Goal: Information Seeking & Learning: Find contact information

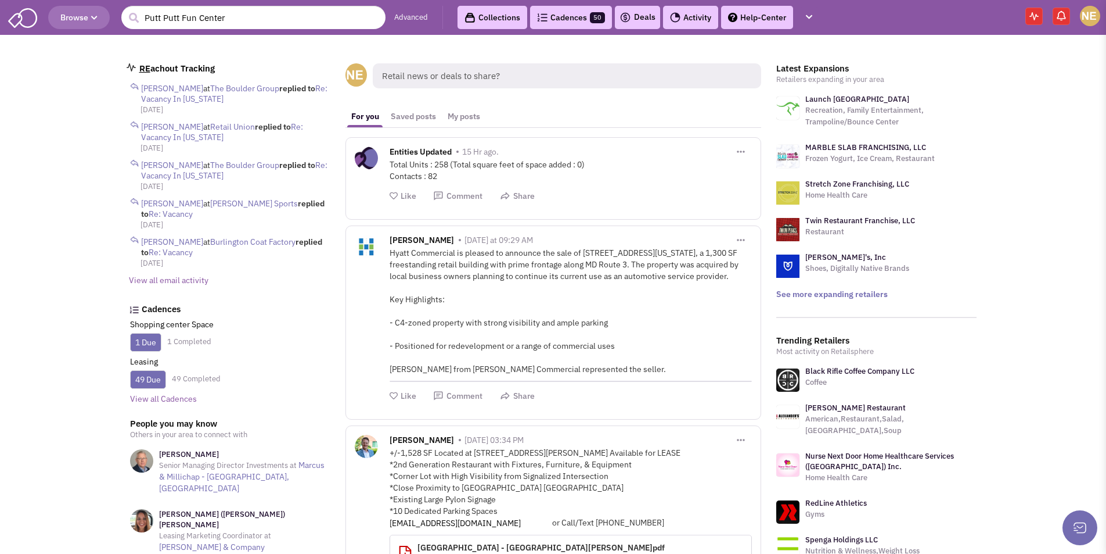
click at [235, 24] on input "Putt Putt Fun Center" at bounding box center [253, 17] width 264 height 23
type input "P"
type input "A"
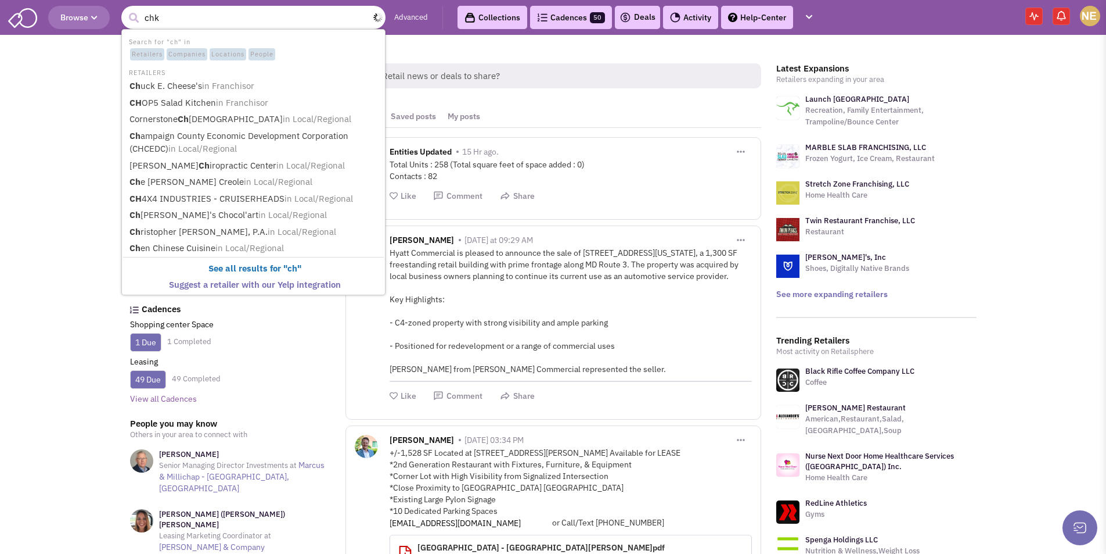
type input "chkd"
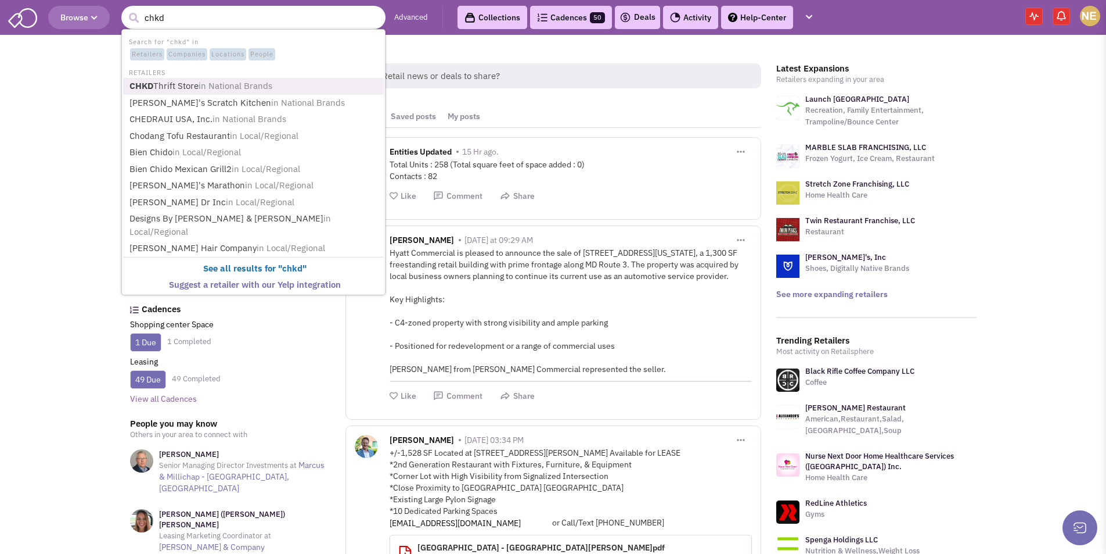
click at [231, 82] on span "in National Brands" at bounding box center [236, 85] width 74 height 11
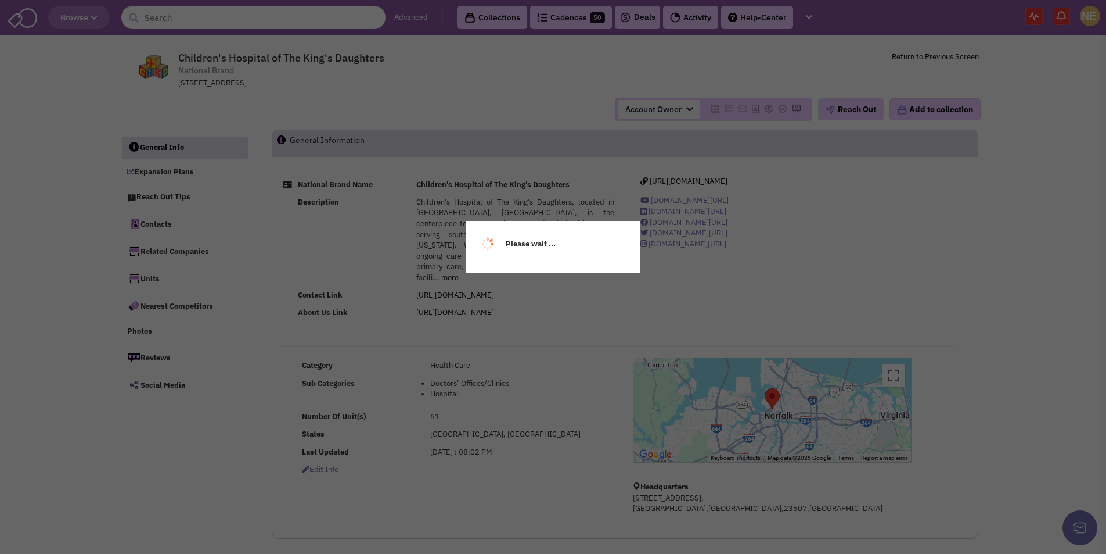
select select
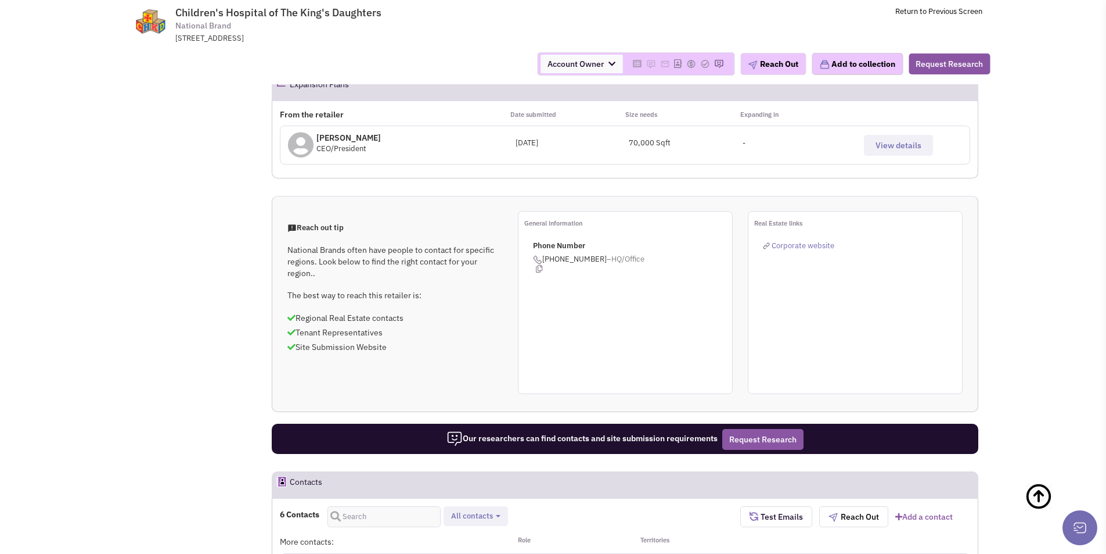
scroll to position [348, 0]
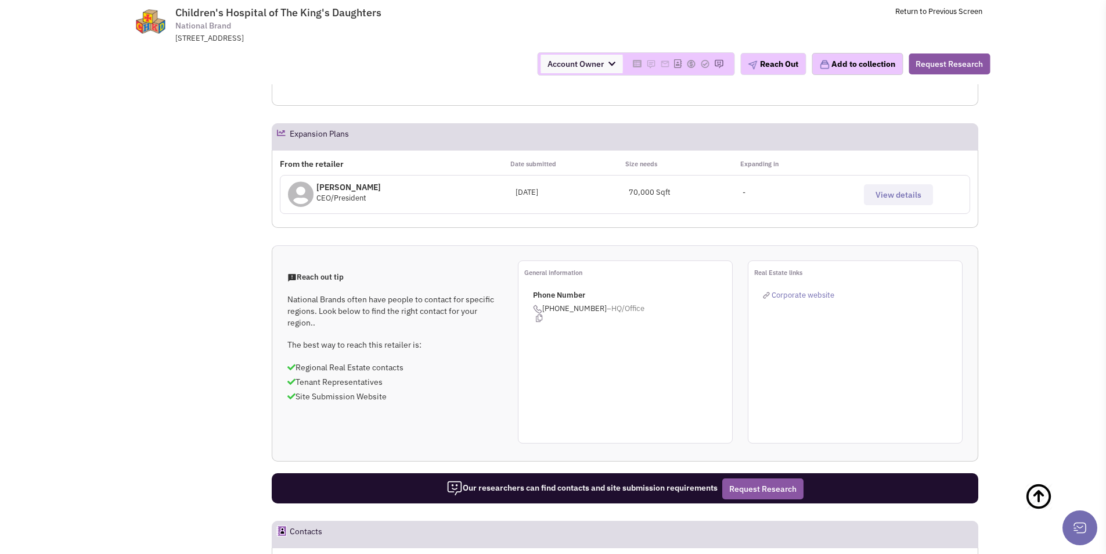
click at [894, 189] on span "View details" at bounding box center [899, 194] width 46 height 10
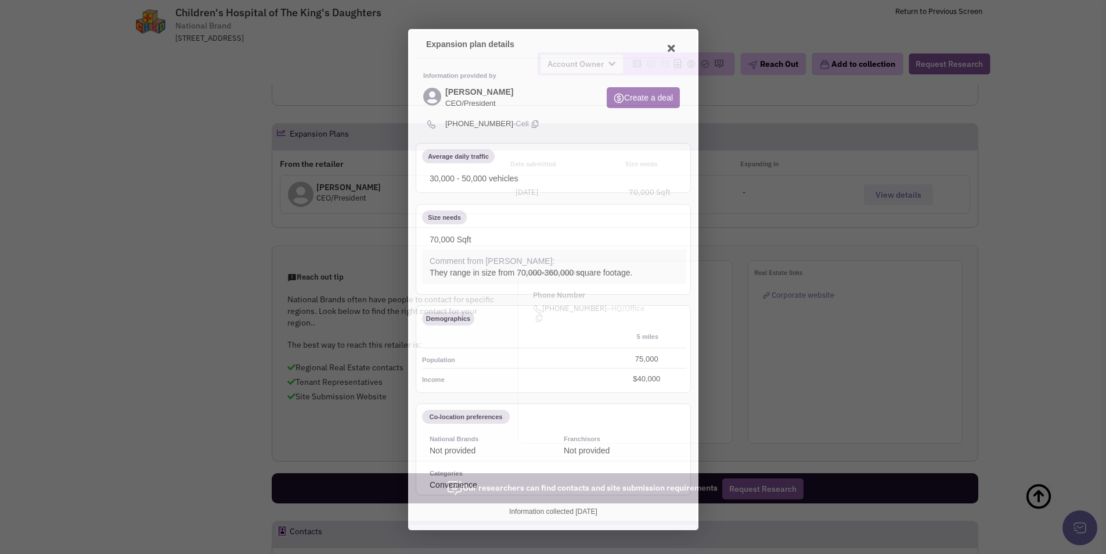
scroll to position [0, 0]
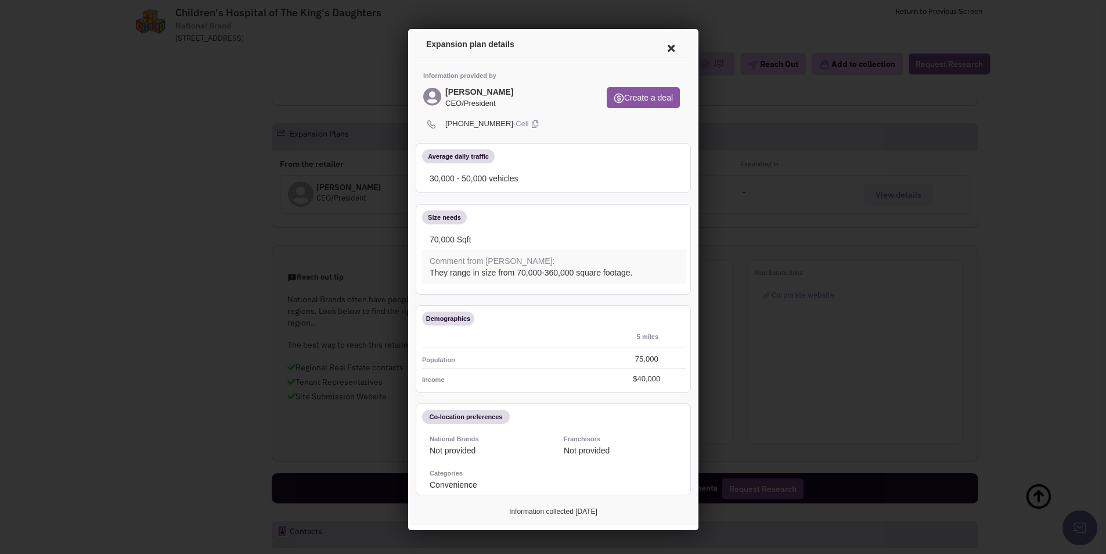
click at [660, 43] on icon at bounding box center [669, 47] width 24 height 28
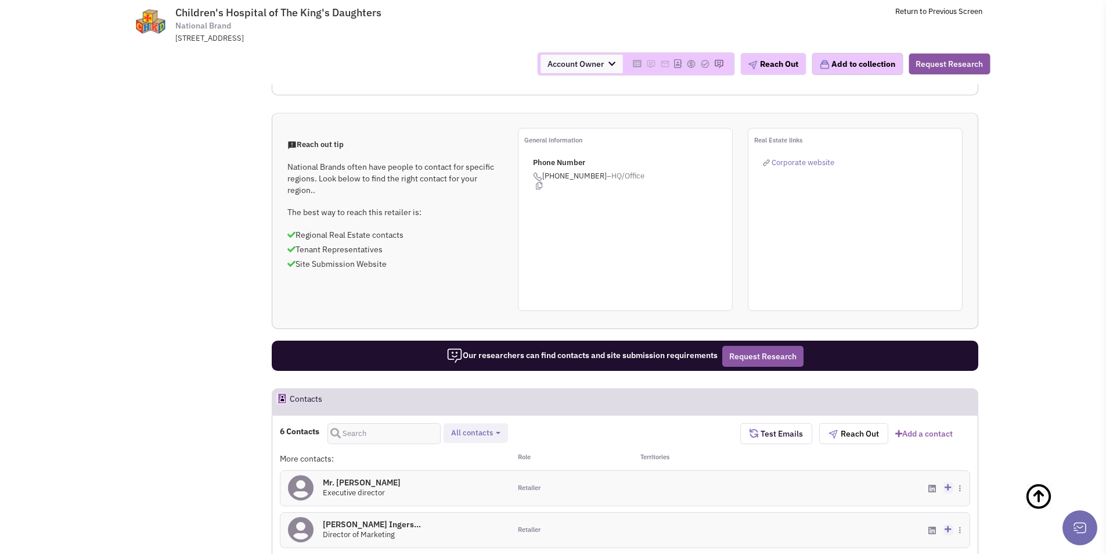
scroll to position [755, 0]
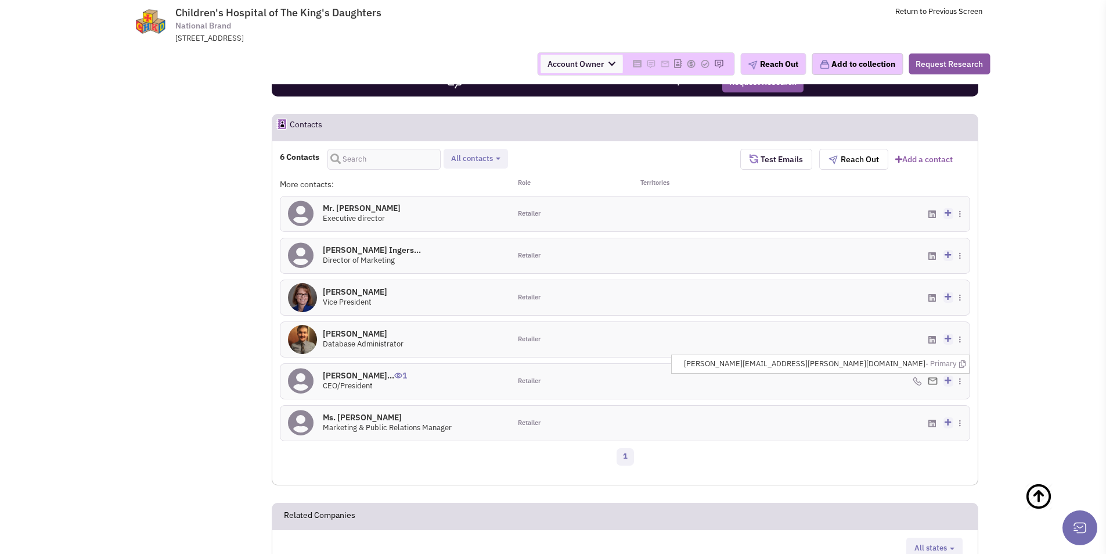
drag, startPoint x: 929, startPoint y: 350, endPoint x: 837, endPoint y: 348, distance: 92.4
click at [837, 354] on ul "james.dahling@chkd.org - Primary" at bounding box center [820, 363] width 299 height 19
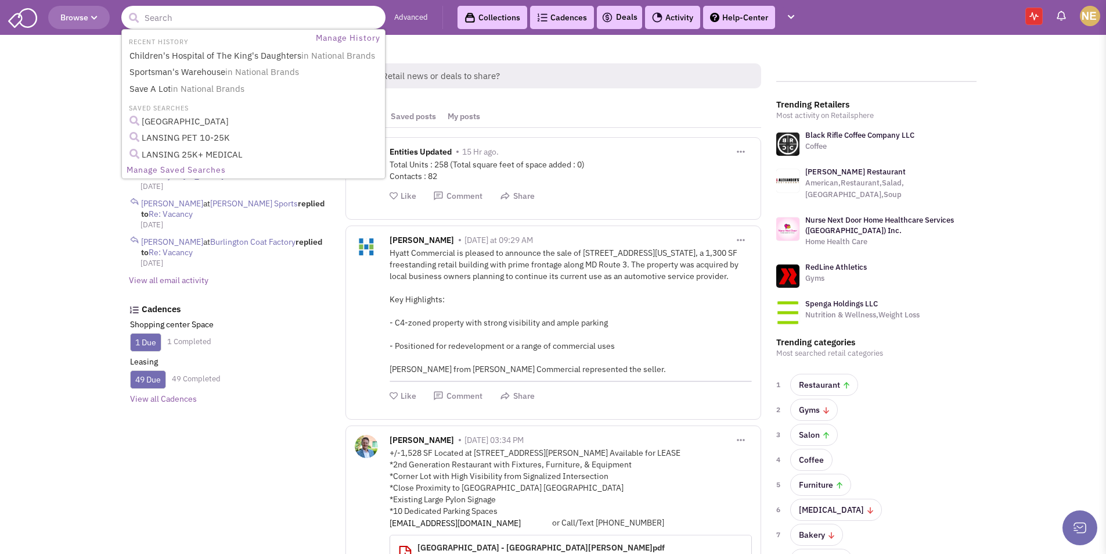
click at [209, 20] on input "text" at bounding box center [253, 17] width 264 height 23
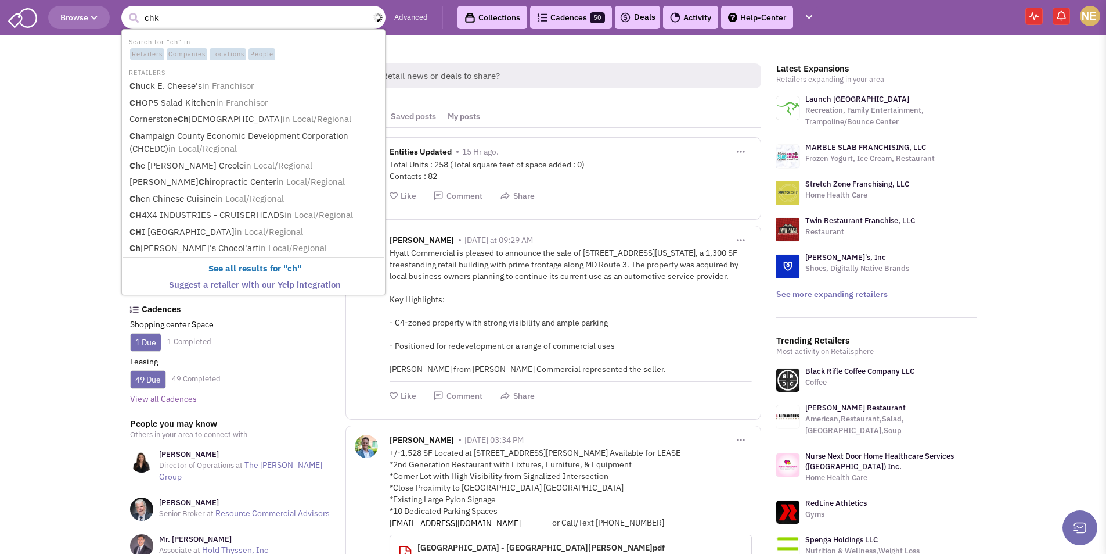
type input "chkd"
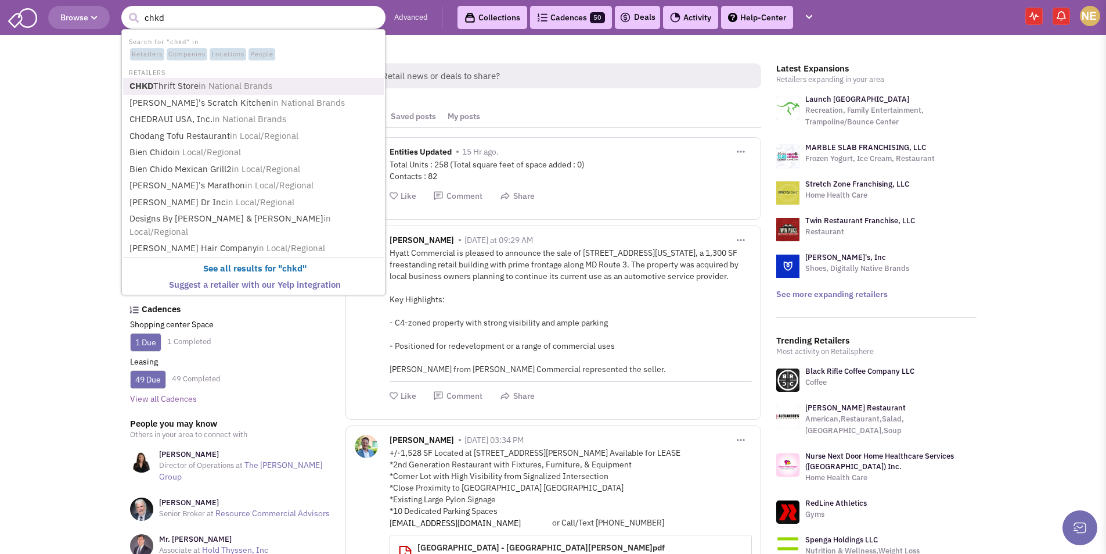
click at [192, 80] on link "CHKD Thrift Store in National Brands" at bounding box center [254, 86] width 257 height 16
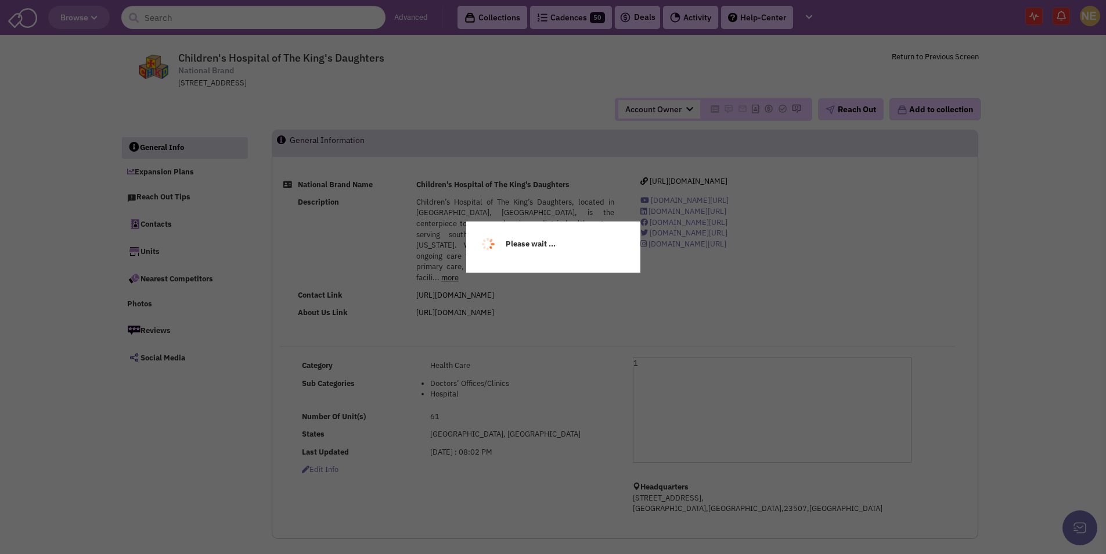
select select
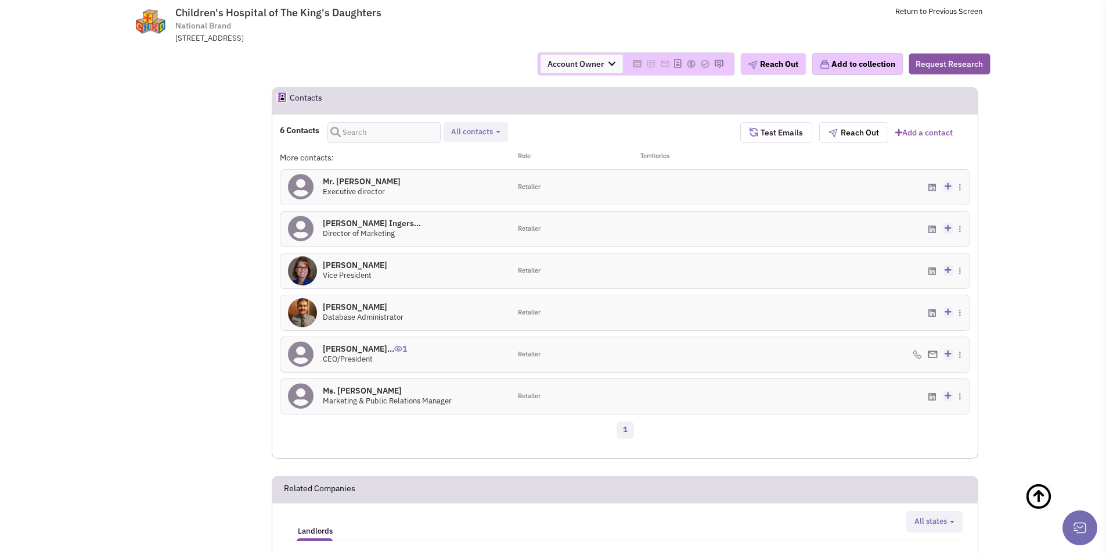
scroll to position [813, 0]
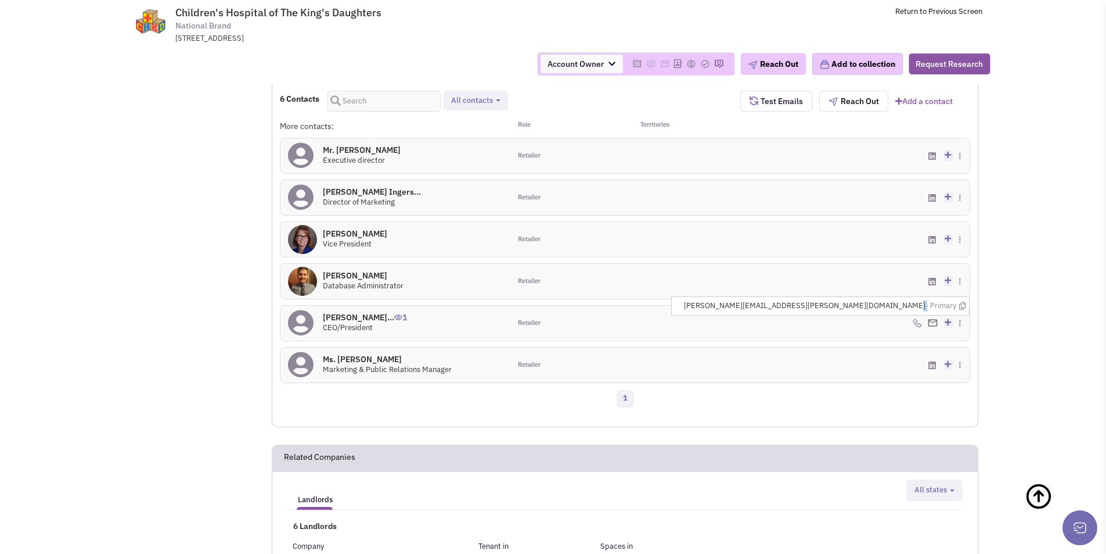
drag, startPoint x: 926, startPoint y: 293, endPoint x: 839, endPoint y: 296, distance: 86.6
click at [839, 297] on li "james.dahling@chkd.org - Primary" at bounding box center [825, 306] width 289 height 18
copy span "james.dahling@chkd.org"
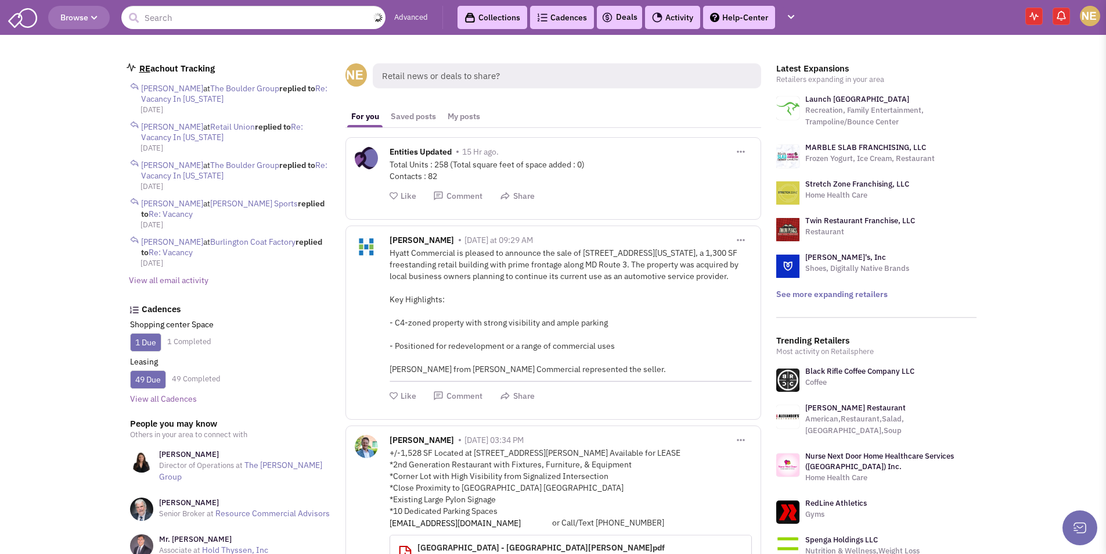
click at [169, 17] on input "text" at bounding box center [253, 17] width 264 height 23
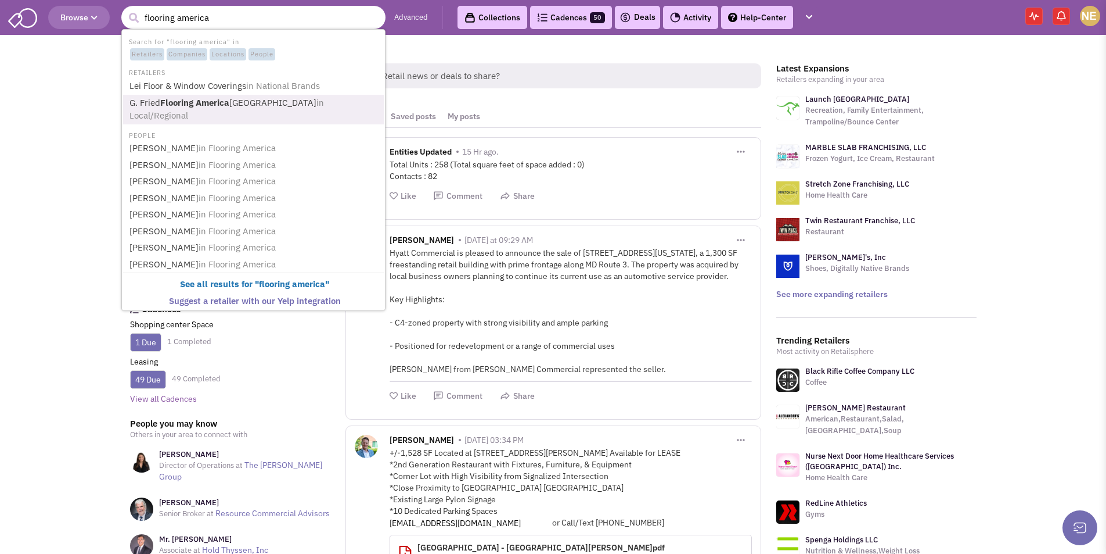
type input "G. Fried Flooring America [GEOGRAPHIC_DATA]"
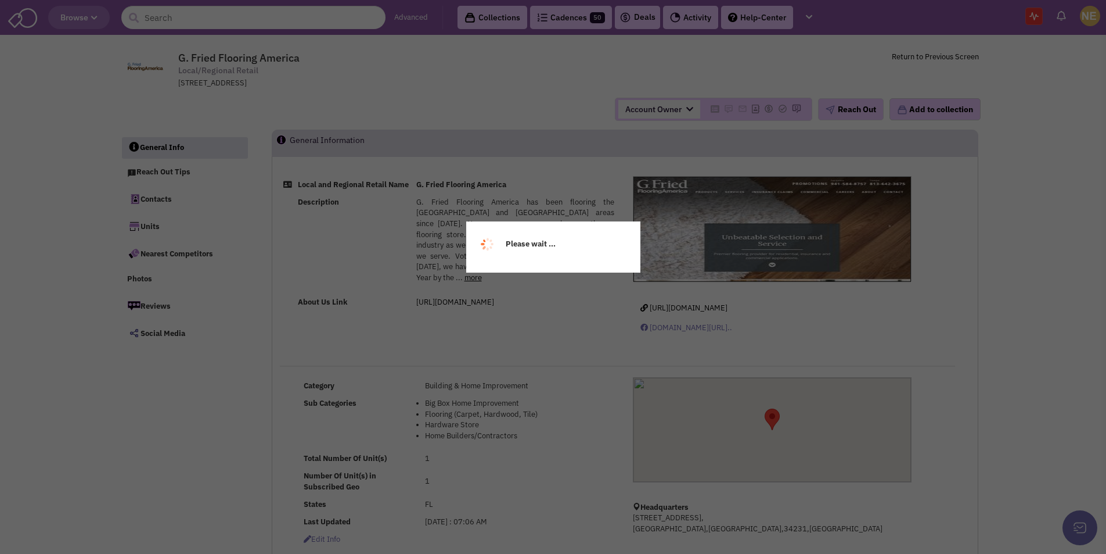
select select
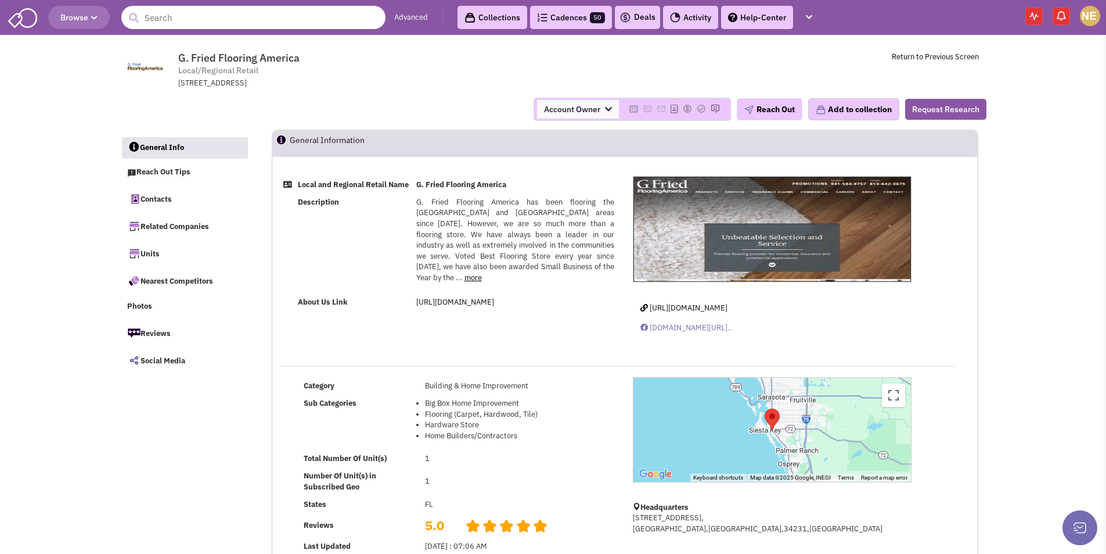
click at [142, 15] on input "text" at bounding box center [253, 17] width 264 height 23
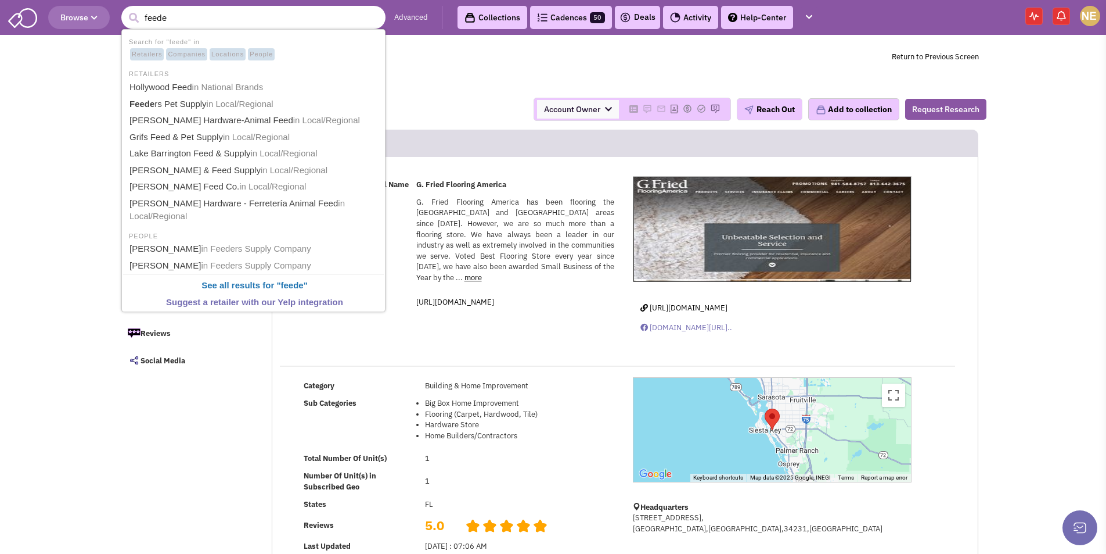
type input "feeder"
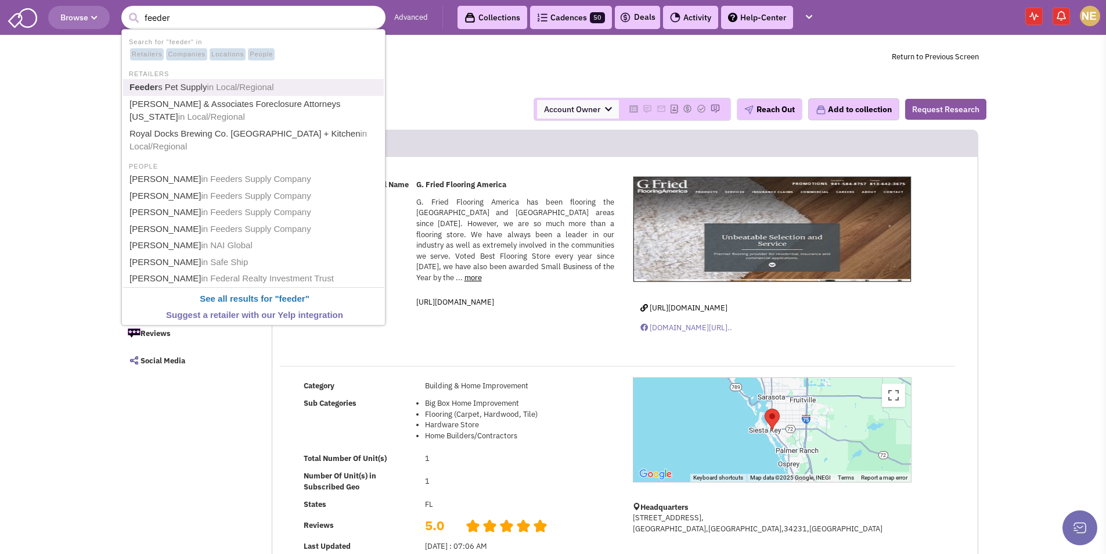
click at [170, 85] on link "Feeder s Pet Supply in Local/Regional" at bounding box center [254, 88] width 257 height 16
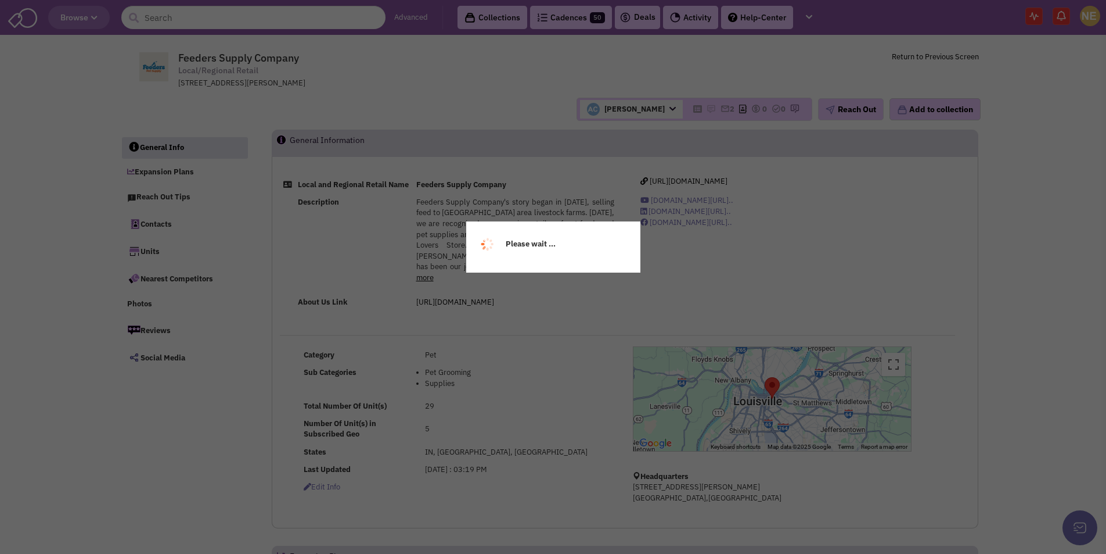
select select
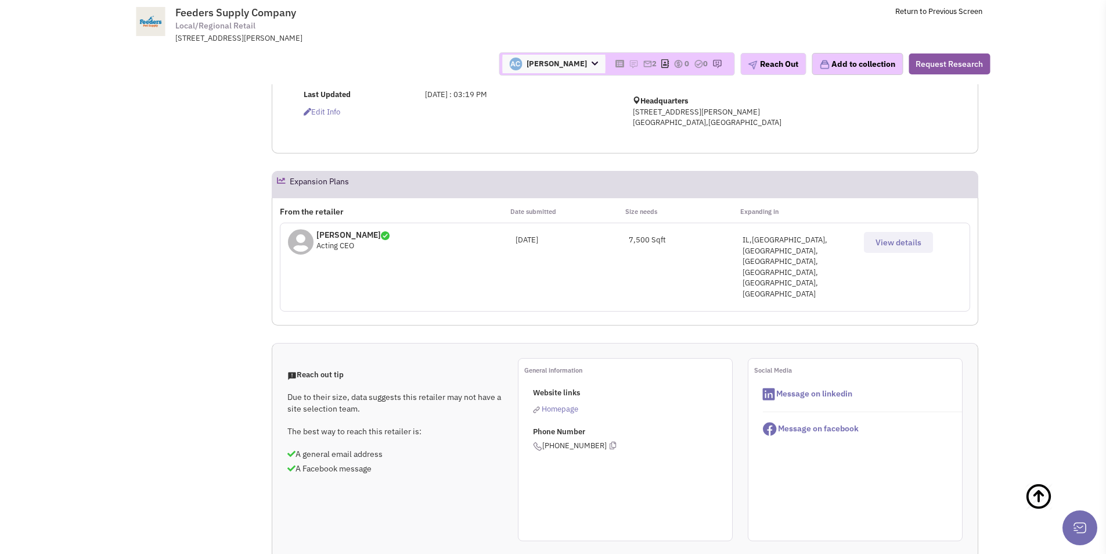
select select
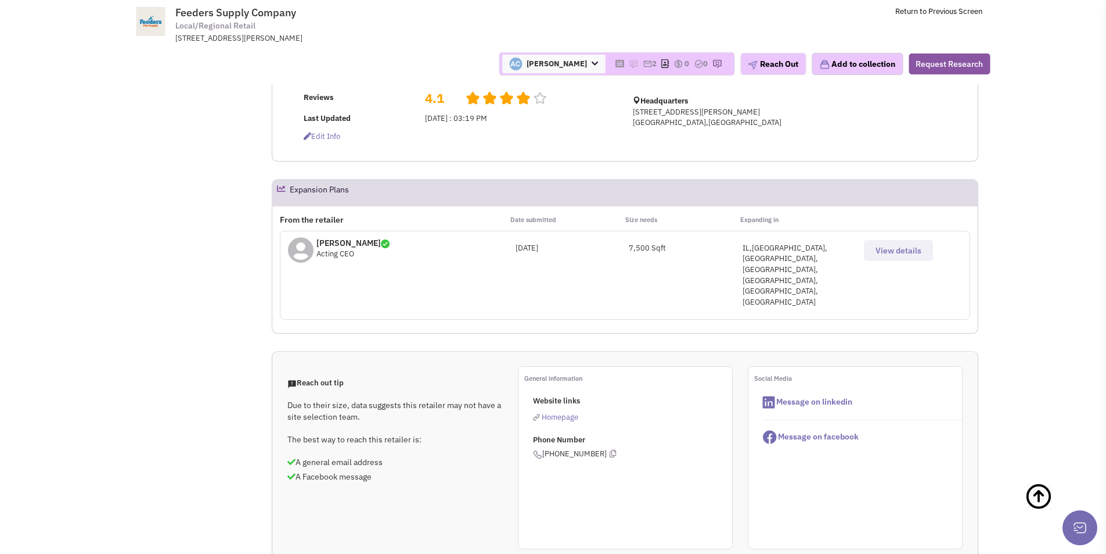
scroll to position [318, 0]
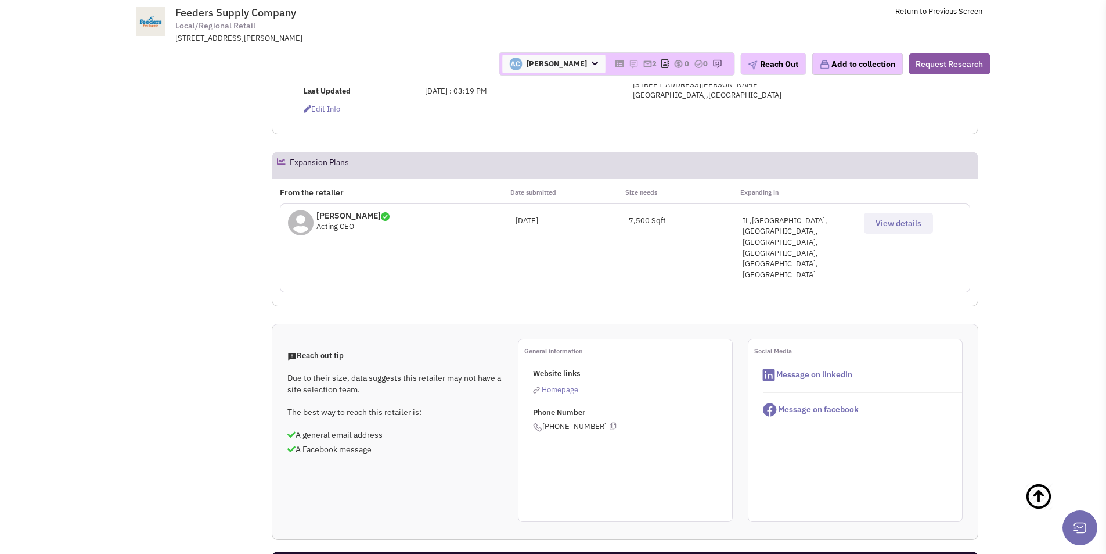
click at [885, 232] on button "View details" at bounding box center [898, 223] width 69 height 21
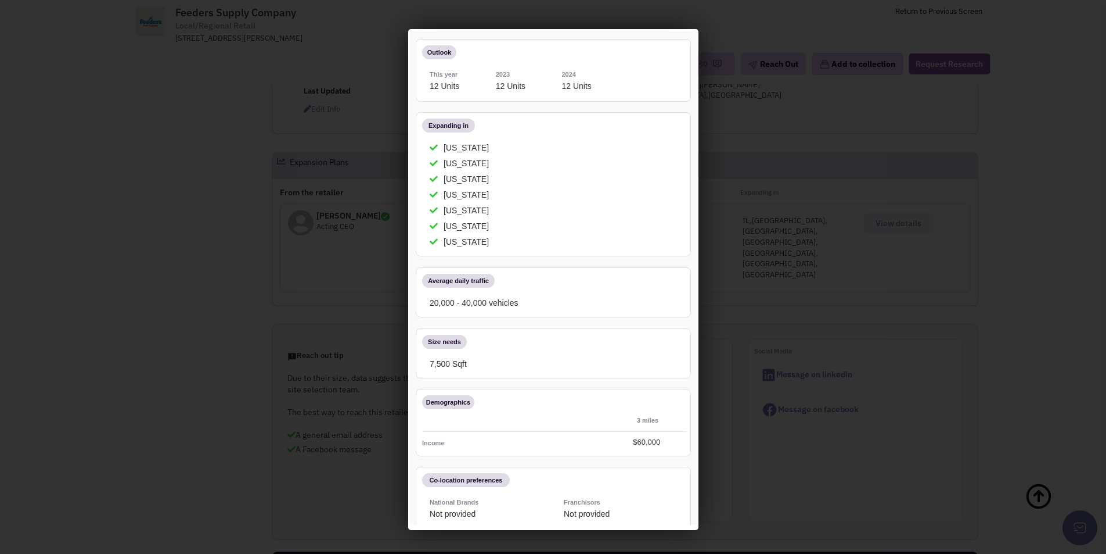
scroll to position [0, 0]
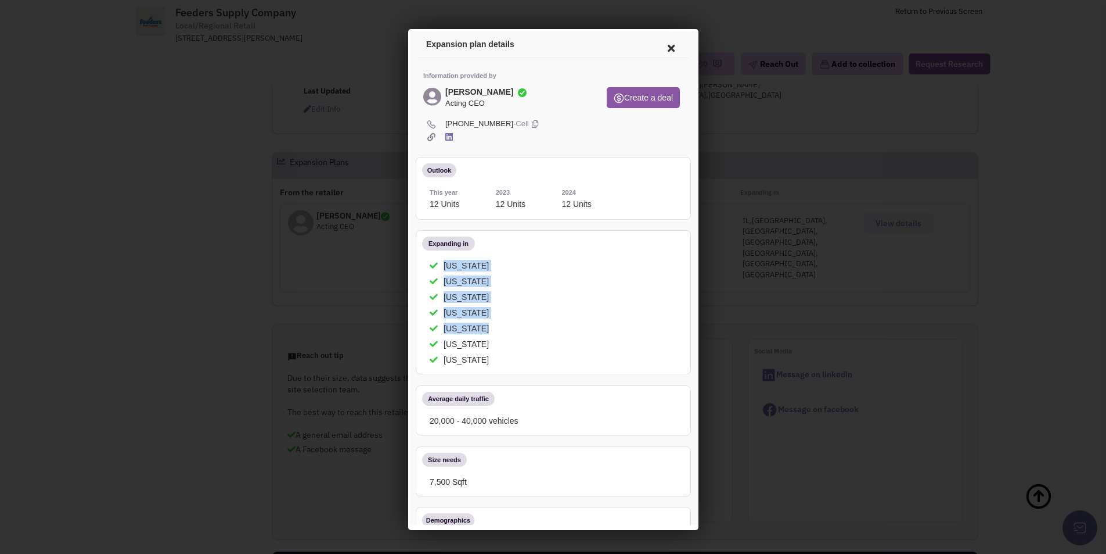
drag, startPoint x: 515, startPoint y: 350, endPoint x: 440, endPoint y: 267, distance: 112.7
click at [440, 267] on div "Expanding in [US_STATE] [US_STATE] [US_STATE] [US_STATE] [US_STATE] [US_STATE] …" at bounding box center [554, 303] width 268 height 137
click at [520, 268] on div "[US_STATE]" at bounding box center [550, 264] width 260 height 12
drag, startPoint x: 433, startPoint y: 260, endPoint x: 487, endPoint y: 373, distance: 126.0
click at [487, 373] on div "Information provided by [PERSON_NAME] Acting CEO Create a deal" at bounding box center [551, 402] width 272 height 692
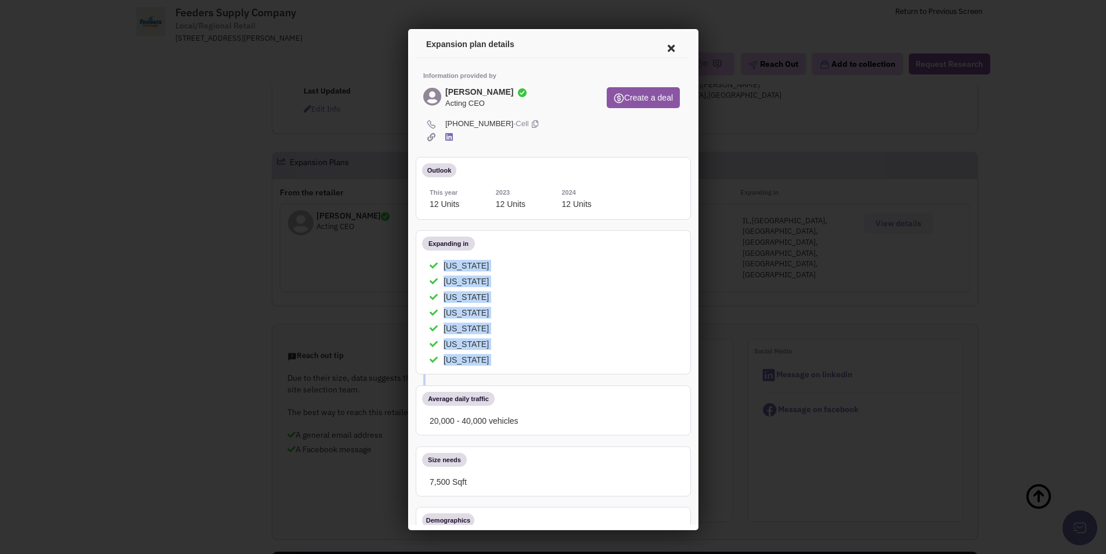
click at [496, 299] on div "[US_STATE]" at bounding box center [550, 295] width 260 height 12
drag, startPoint x: 442, startPoint y: 261, endPoint x: 491, endPoint y: 368, distance: 116.9
click at [488, 373] on div "Information provided by [PERSON_NAME] Acting CEO Create a deal" at bounding box center [551, 402] width 272 height 692
click at [521, 328] on div "[US_STATE]" at bounding box center [550, 327] width 260 height 12
drag, startPoint x: 438, startPoint y: 264, endPoint x: 484, endPoint y: 355, distance: 101.6
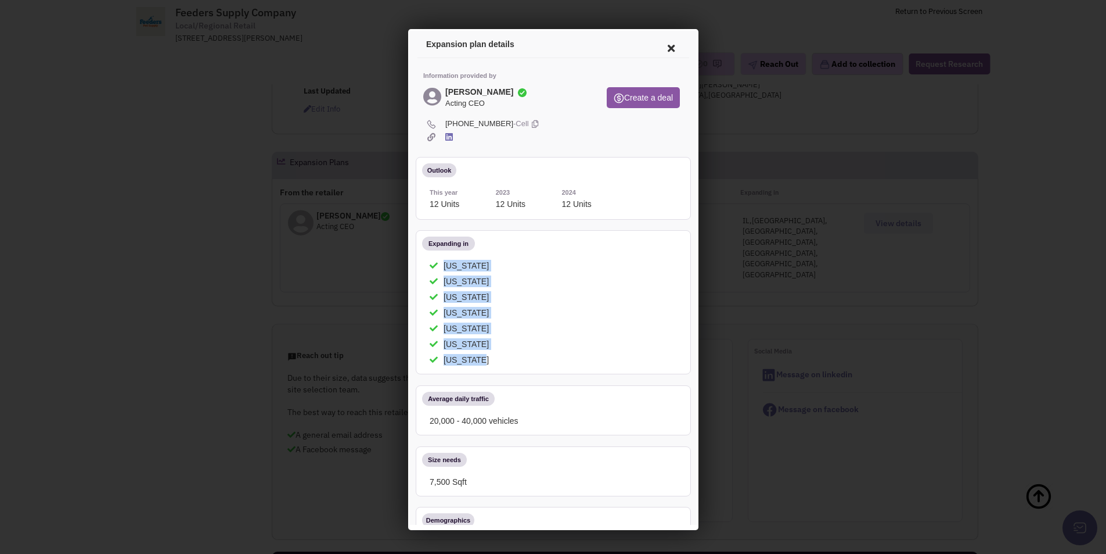
click at [484, 355] on div "Expanding in [US_STATE] [US_STATE] [US_STATE] [US_STATE] [US_STATE] [US_STATE] …" at bounding box center [554, 303] width 268 height 137
click at [666, 44] on icon at bounding box center [669, 47] width 24 height 28
